Goal: Task Accomplishment & Management: Manage account settings

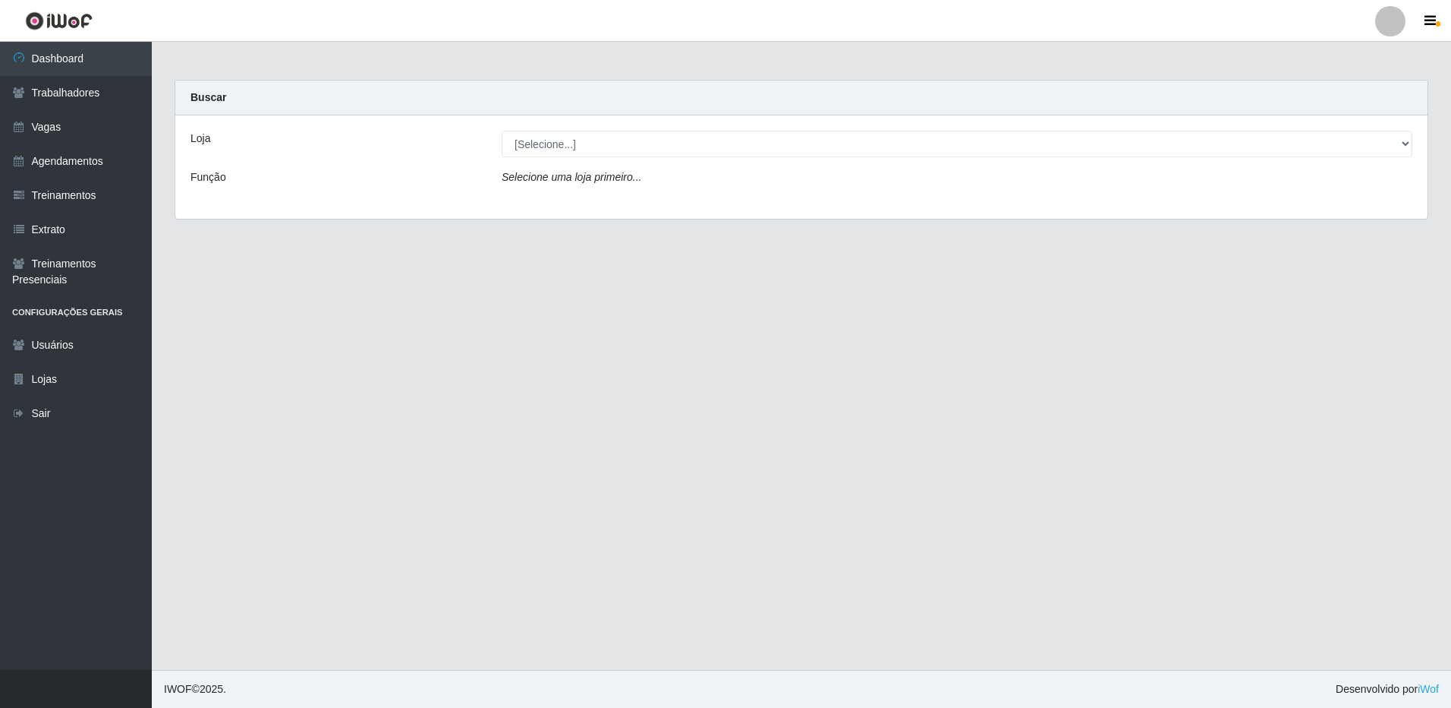
click at [1395, 10] on div at bounding box center [1391, 21] width 30 height 30
click at [1346, 49] on button "Perfil" at bounding box center [1361, 55] width 137 height 32
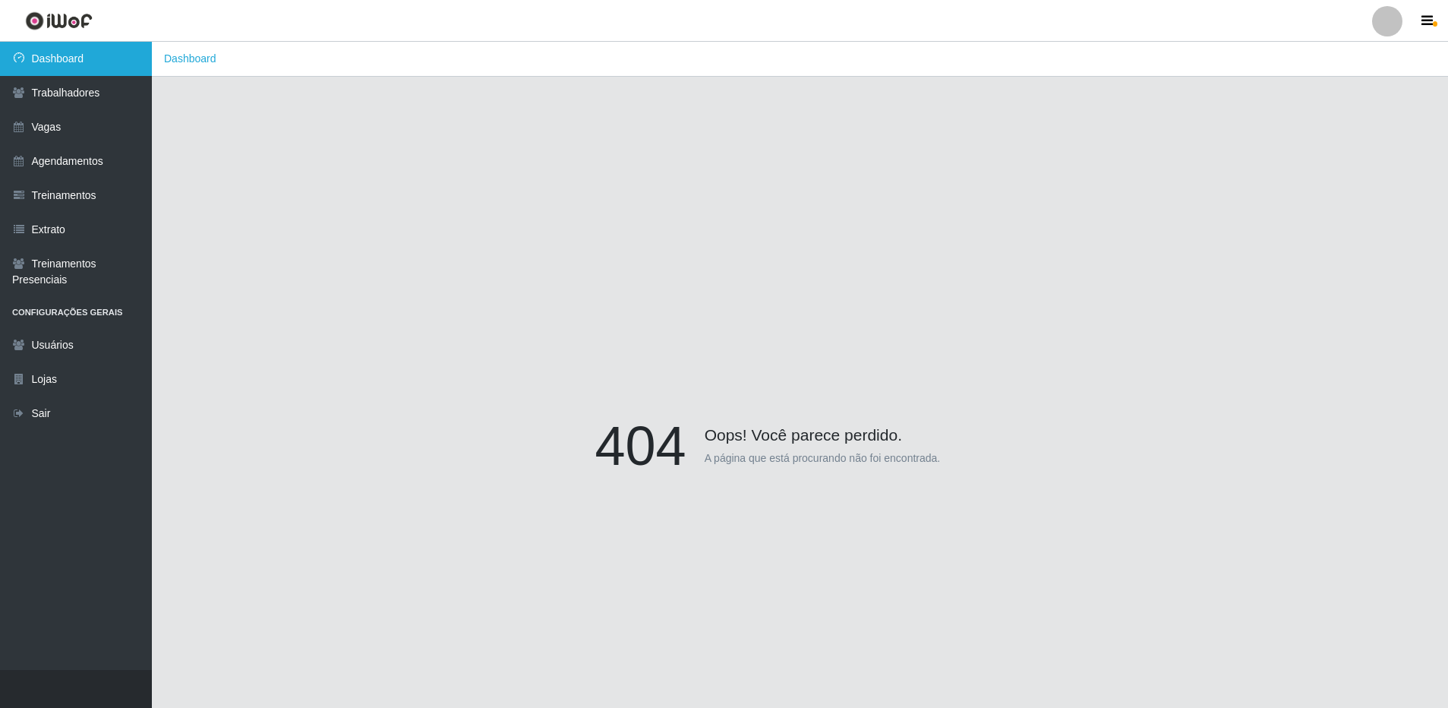
click at [56, 68] on link "Dashboard" at bounding box center [76, 59] width 152 height 34
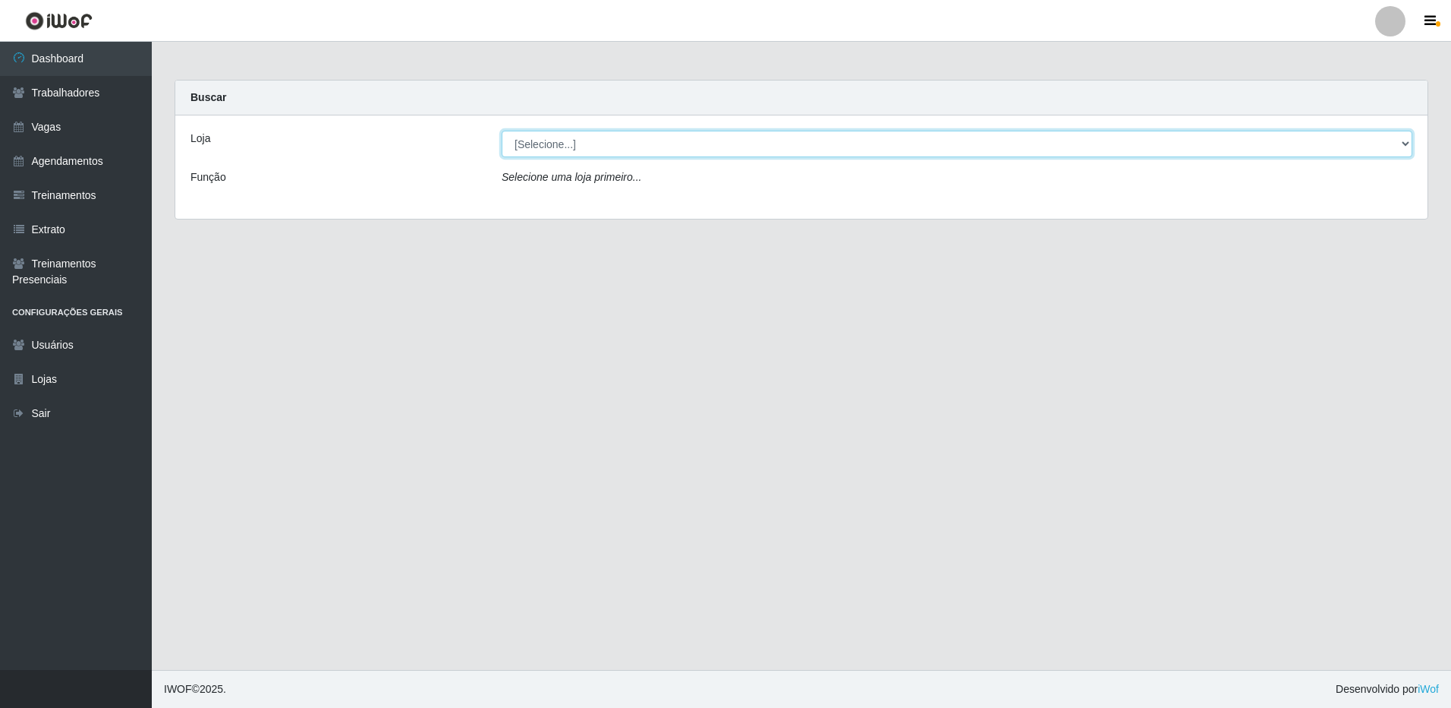
click at [562, 140] on select "[Selecione...] [GEOGRAPHIC_DATA] - [GEOGRAPHIC_DATA]" at bounding box center [957, 144] width 911 height 27
select select "524"
click at [502, 131] on select "[Selecione...] [GEOGRAPHIC_DATA] - [GEOGRAPHIC_DATA]" at bounding box center [957, 144] width 911 height 27
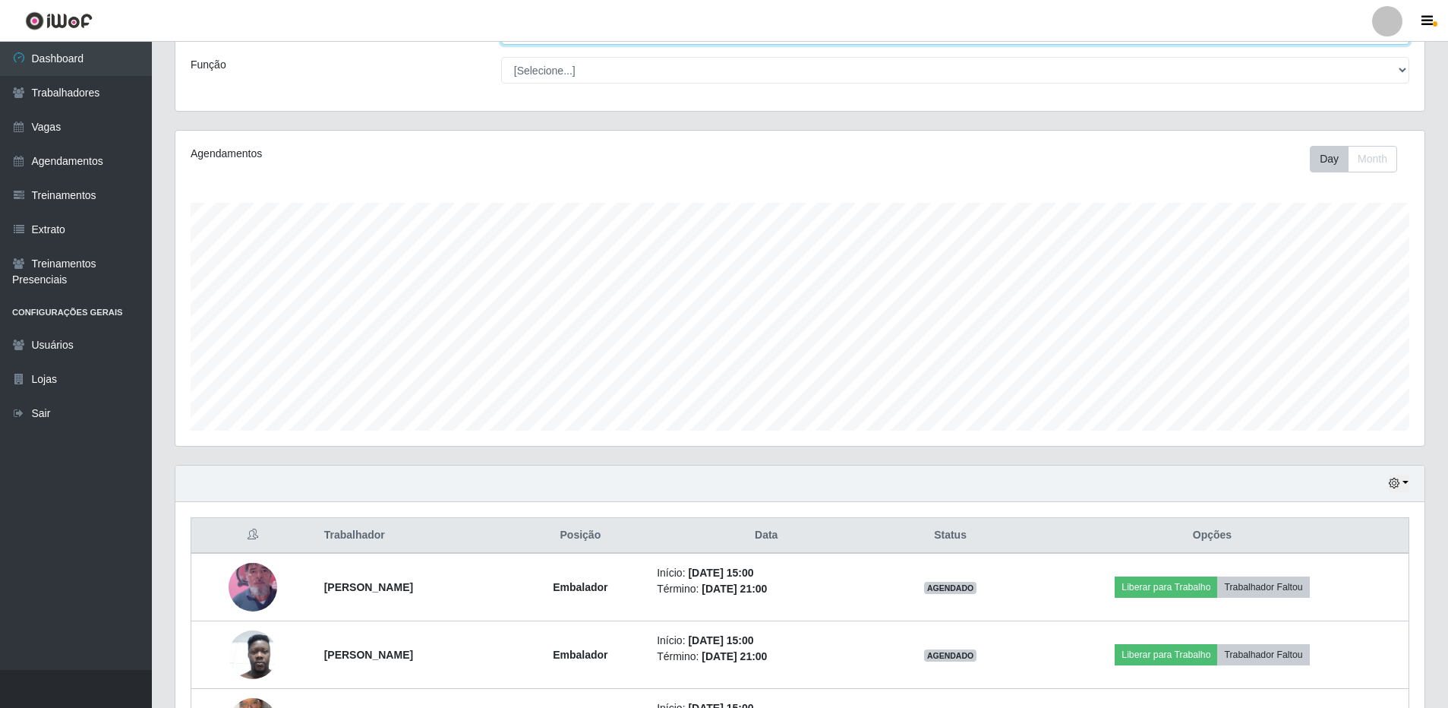
scroll to position [301, 0]
